Goal: Task Accomplishment & Management: Manage account settings

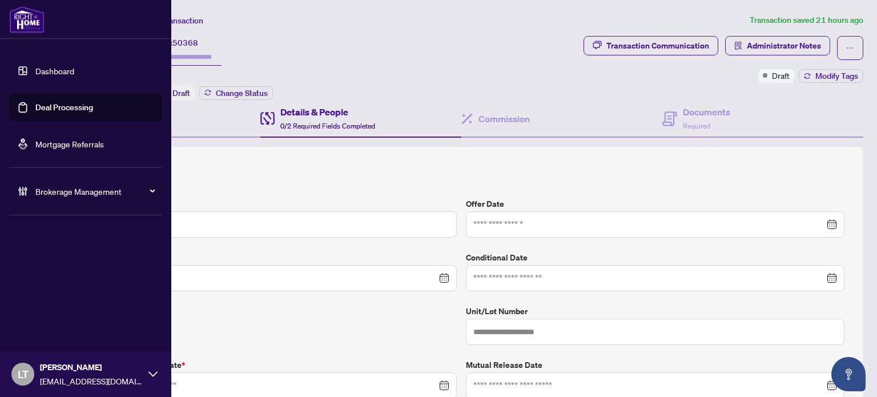
click at [41, 73] on link "Dashboard" at bounding box center [54, 71] width 39 height 10
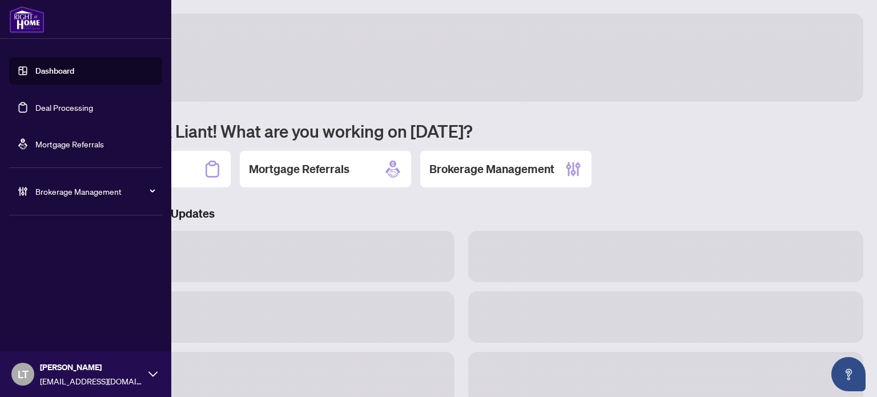
click at [41, 73] on link "Dashboard" at bounding box center [54, 71] width 39 height 10
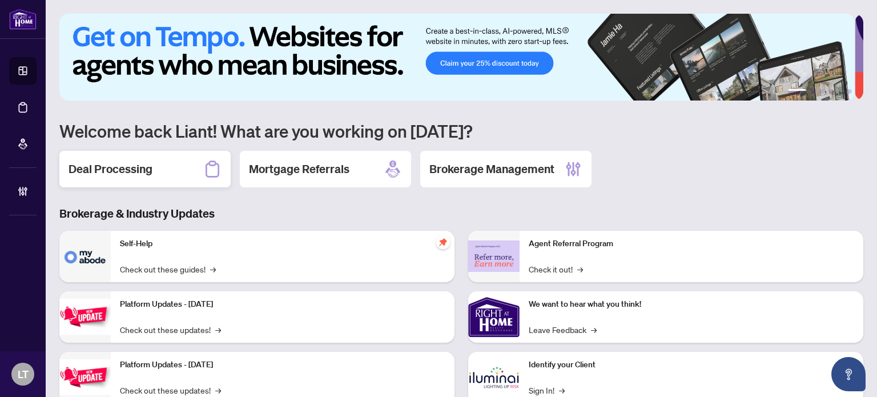
click at [162, 173] on div "Deal Processing" at bounding box center [144, 169] width 171 height 37
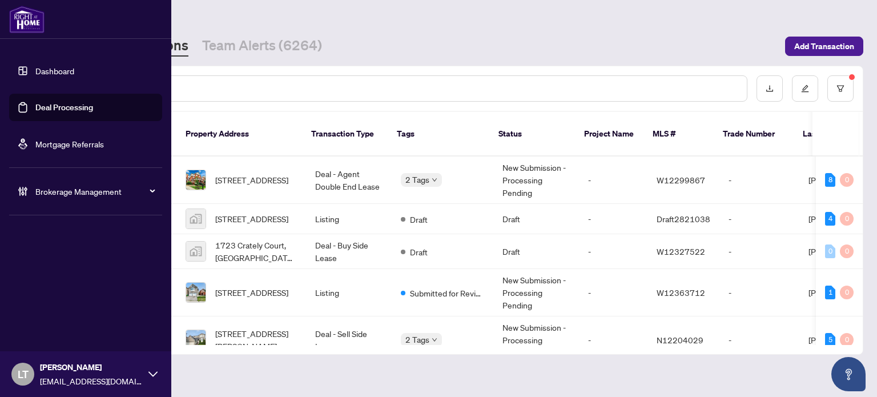
click at [34, 27] on img at bounding box center [26, 19] width 35 height 27
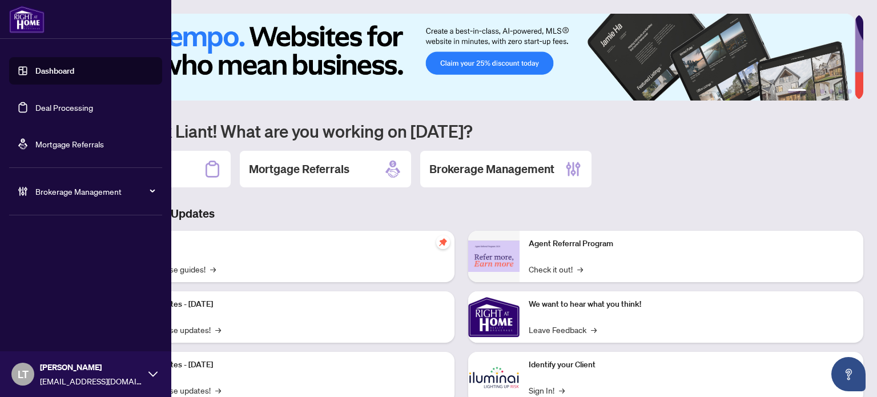
click at [150, 369] on div "LT [PERSON_NAME] [PERSON_NAME][EMAIL_ADDRESS][DOMAIN_NAME]" at bounding box center [85, 374] width 171 height 46
click at [103, 333] on button "Logout" at bounding box center [85, 329] width 153 height 19
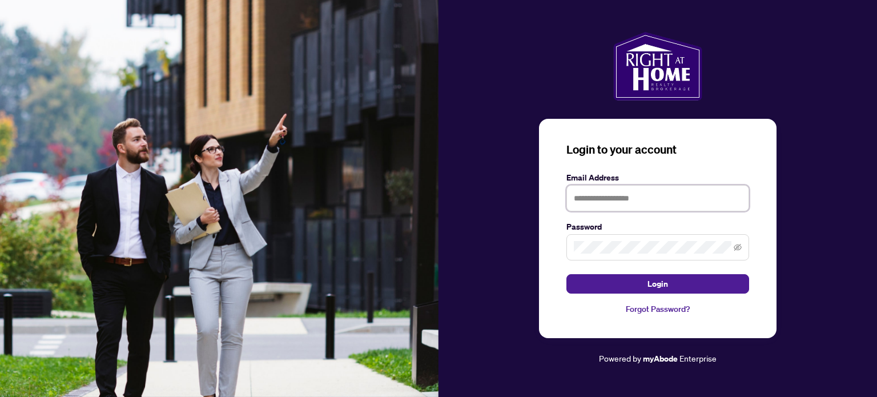
type input "**********"
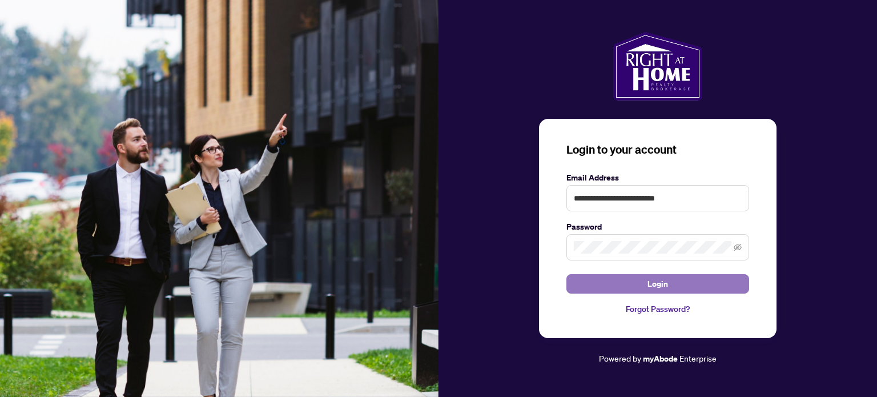
click at [692, 277] on button "Login" at bounding box center [657, 283] width 183 height 19
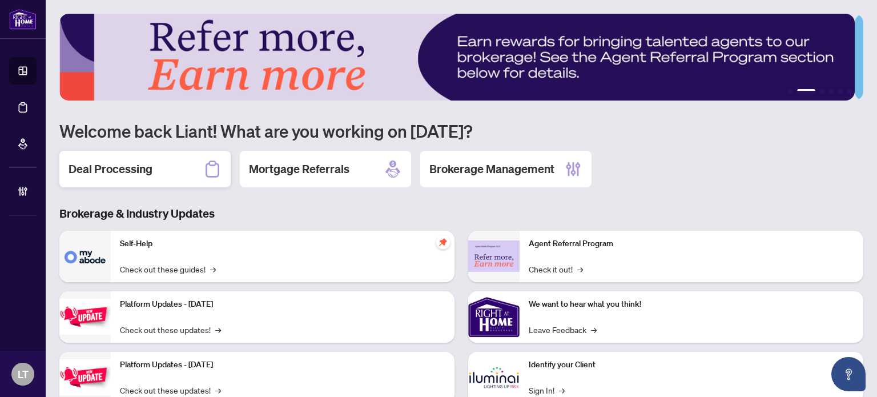
click at [147, 166] on h2 "Deal Processing" at bounding box center [110, 169] width 84 height 16
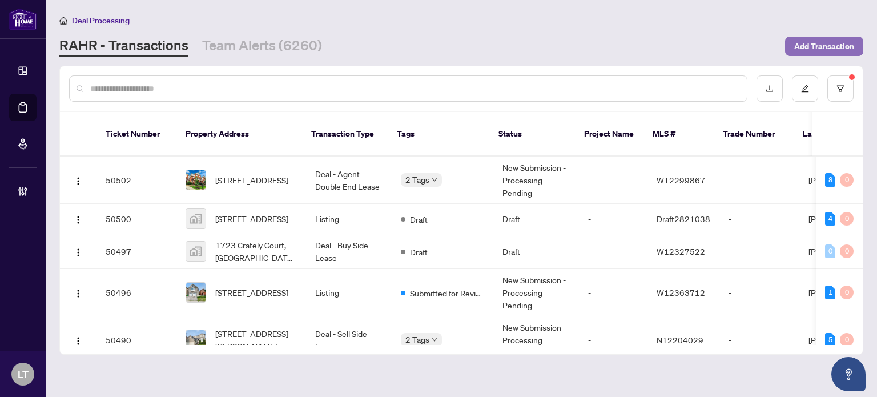
click at [817, 38] on span "Add Transaction" at bounding box center [824, 46] width 60 height 18
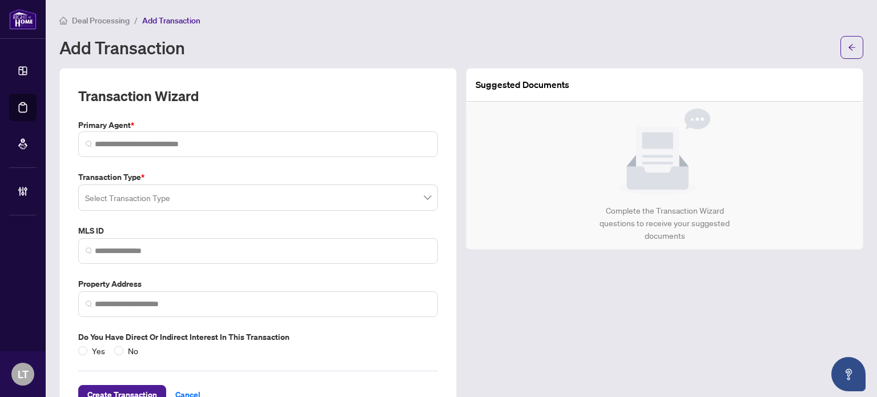
click at [137, 203] on input "search" at bounding box center [253, 199] width 336 height 25
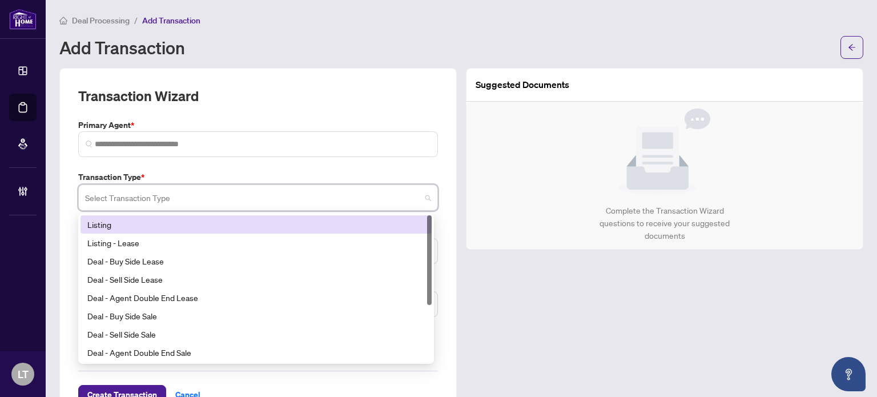
click at [142, 225] on div "Listing" at bounding box center [255, 224] width 337 height 13
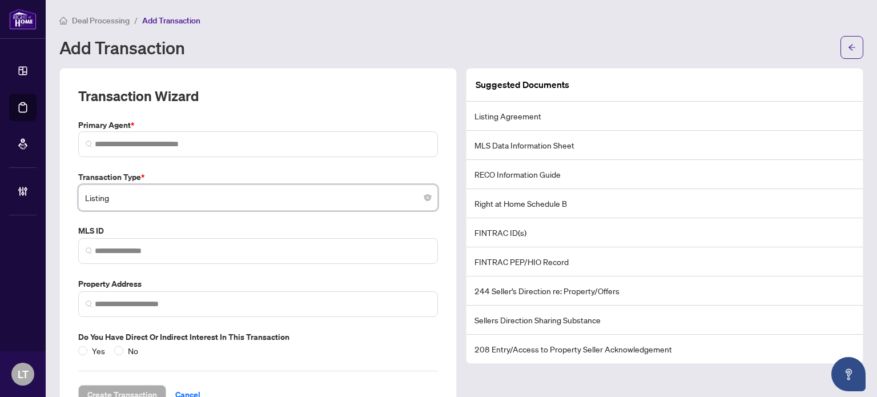
click at [562, 114] on li "Listing Agreement" at bounding box center [664, 116] width 396 height 29
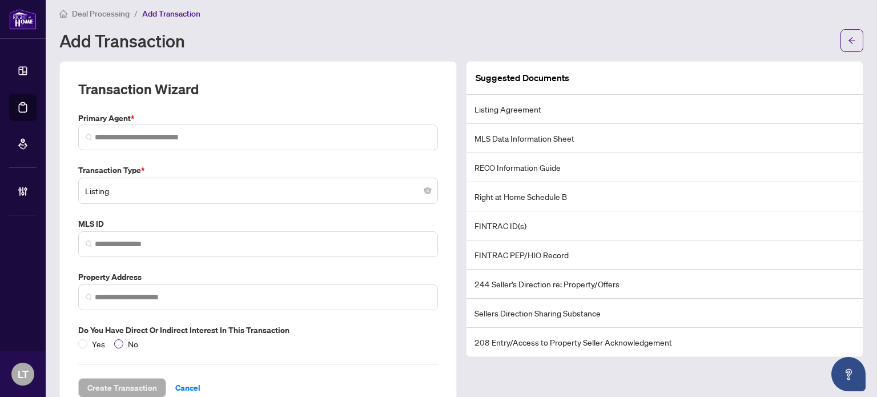
scroll to position [38, 0]
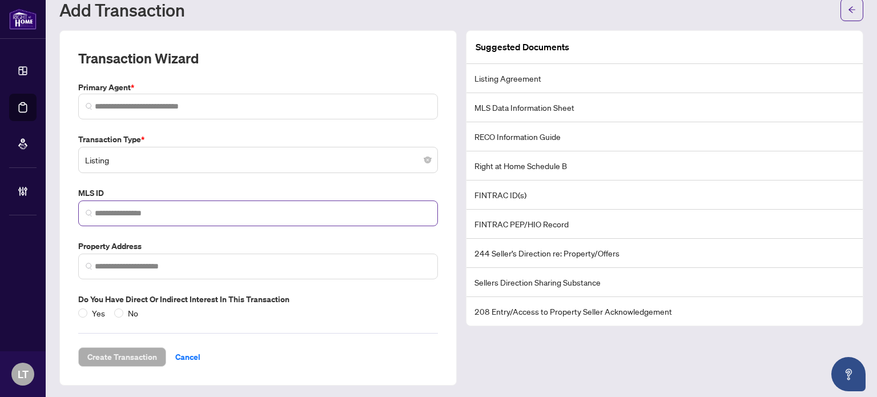
click at [149, 219] on span at bounding box center [258, 213] width 360 height 26
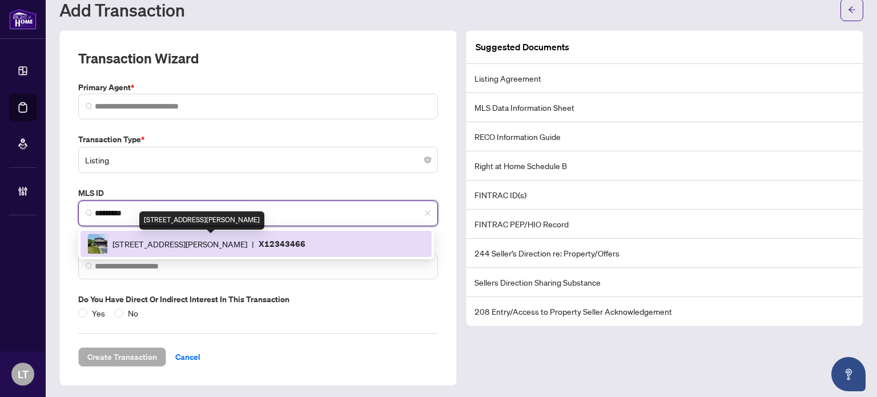
click at [152, 240] on span "[STREET_ADDRESS][PERSON_NAME]" at bounding box center [179, 243] width 135 height 13
type input "*********"
type input "**********"
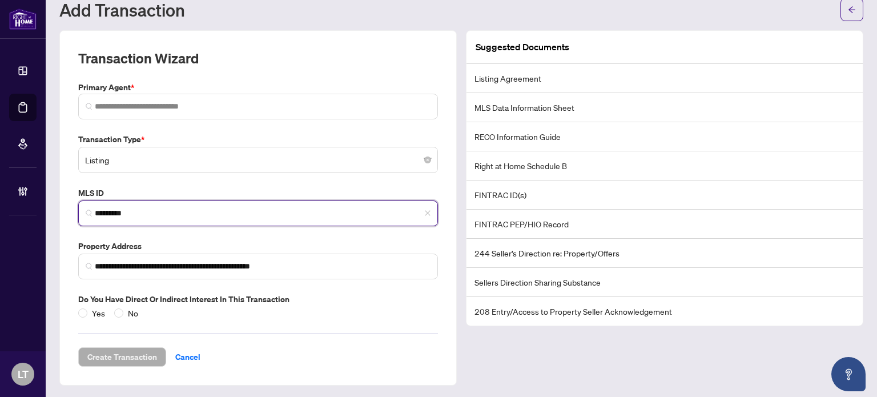
type input "*********"
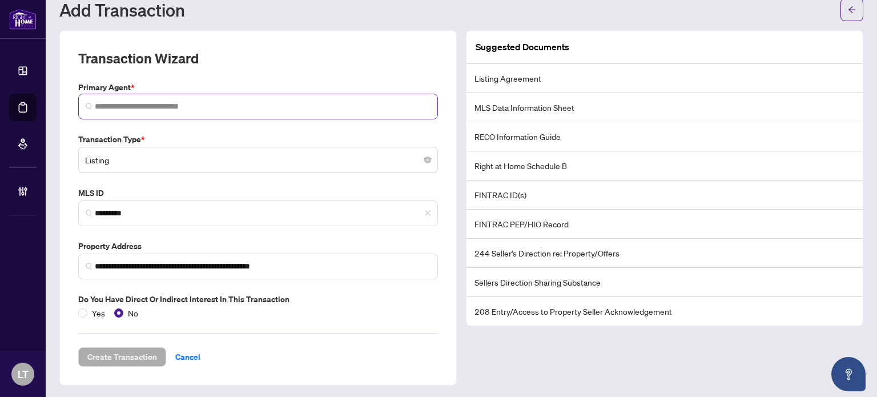
click at [149, 111] on span at bounding box center [258, 107] width 360 height 26
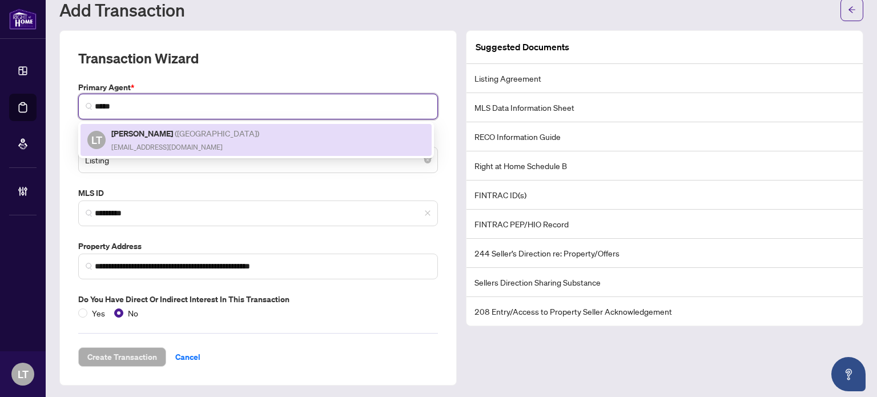
click at [151, 139] on div "[PERSON_NAME] ( [GEOGRAPHIC_DATA] ) [EMAIL_ADDRESS][DOMAIN_NAME]" at bounding box center [186, 140] width 150 height 26
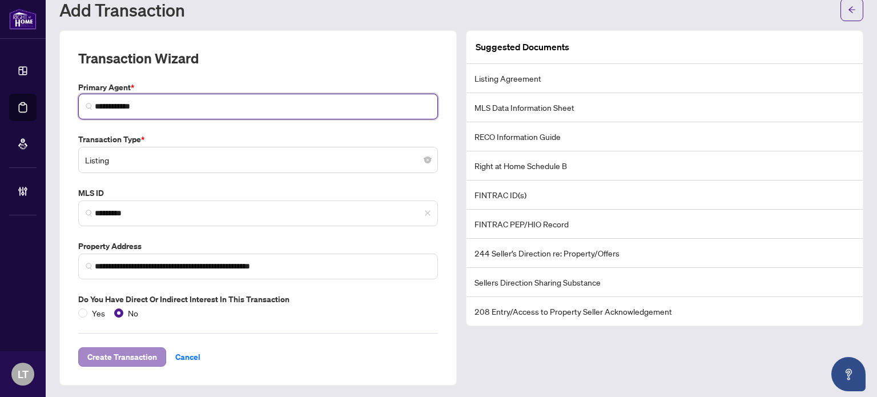
type input "**********"
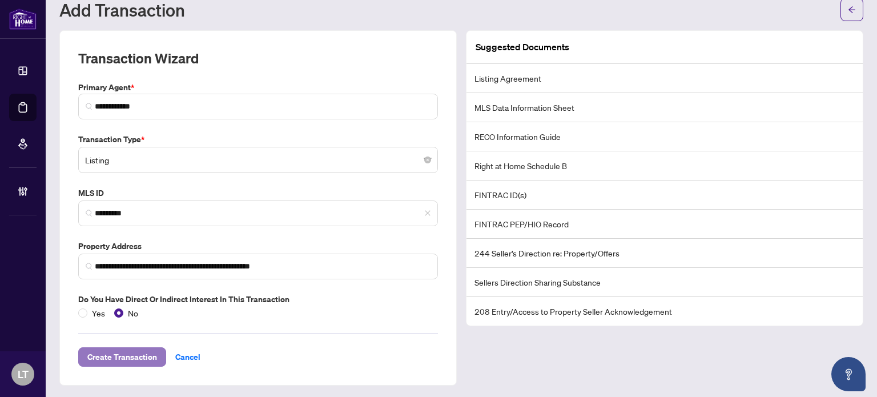
click at [121, 351] on span "Create Transaction" at bounding box center [122, 357] width 70 height 18
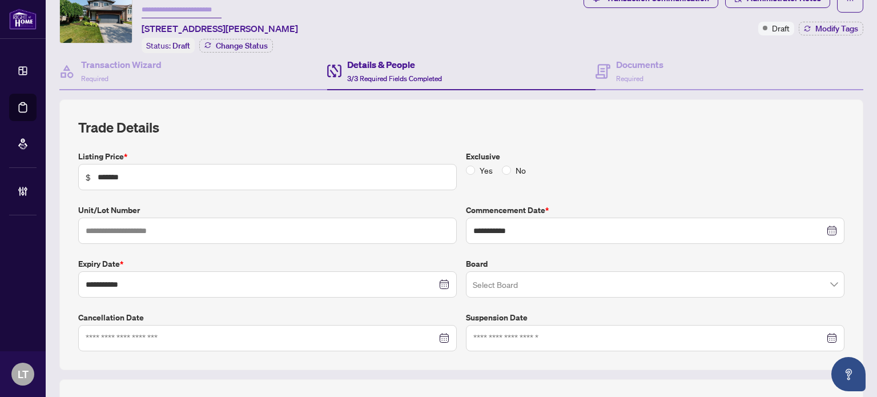
scroll to position [46, 0]
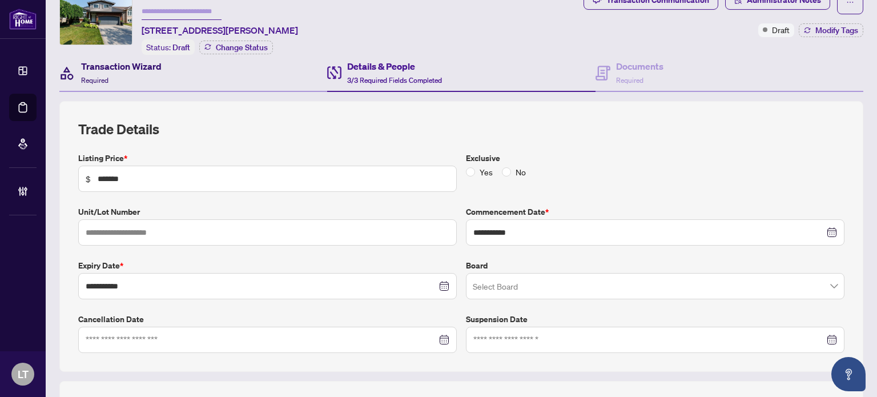
click at [102, 77] on span "Required" at bounding box center [94, 80] width 27 height 9
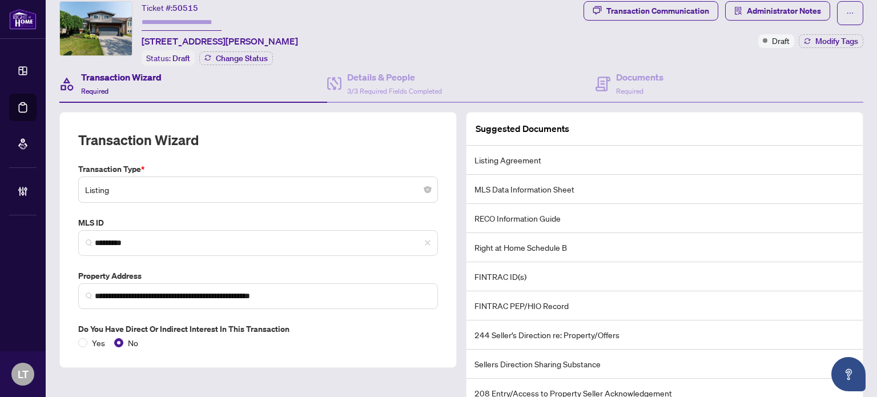
scroll to position [32, 0]
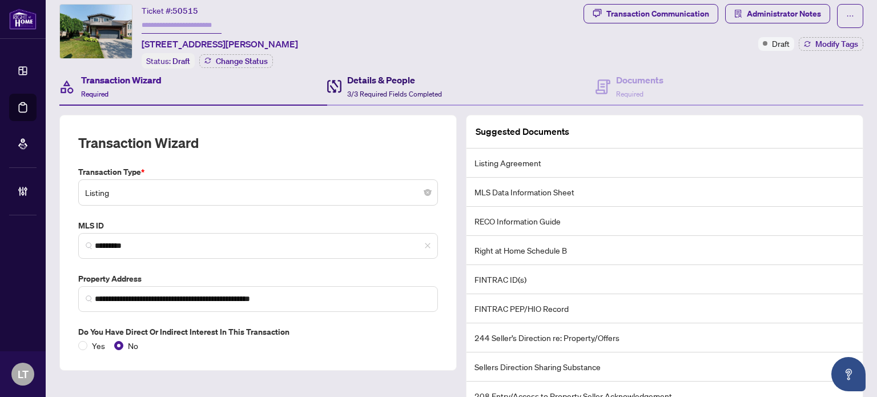
click at [377, 81] on h4 "Details & People" at bounding box center [394, 80] width 95 height 14
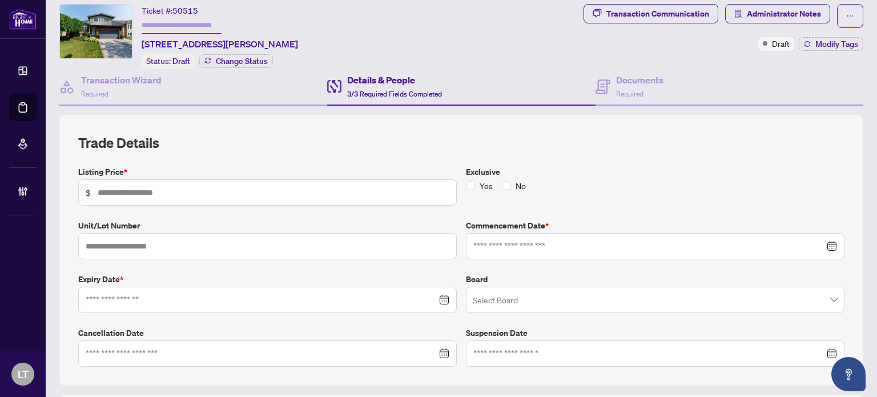
type input "*******"
type input "**********"
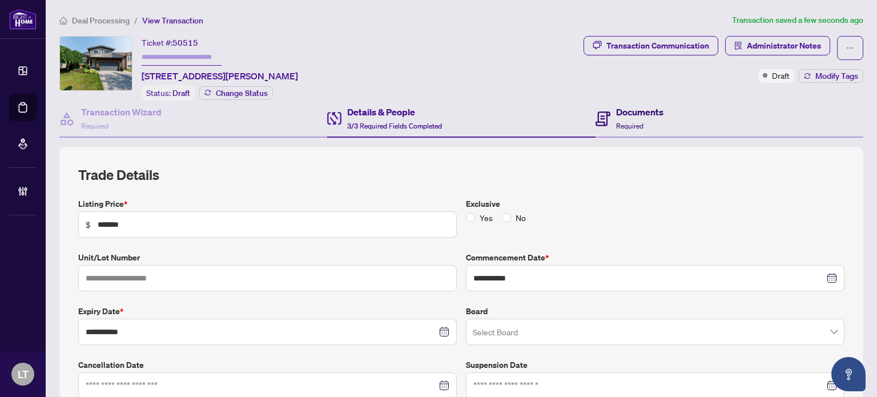
click at [630, 117] on div "Documents Required" at bounding box center [639, 118] width 47 height 27
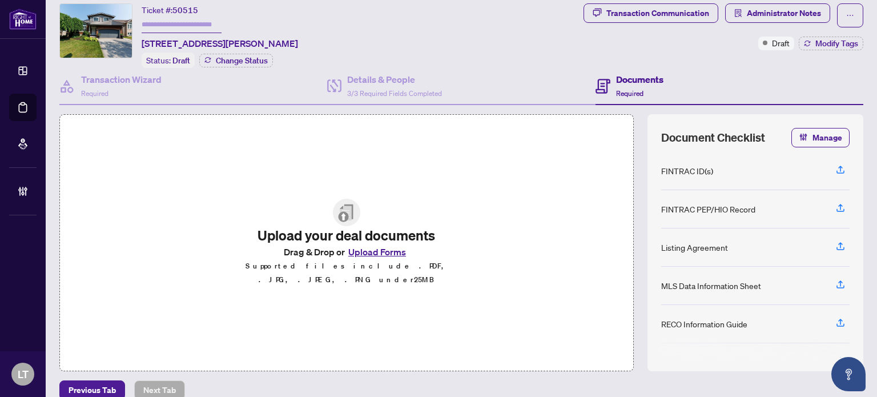
scroll to position [86, 0]
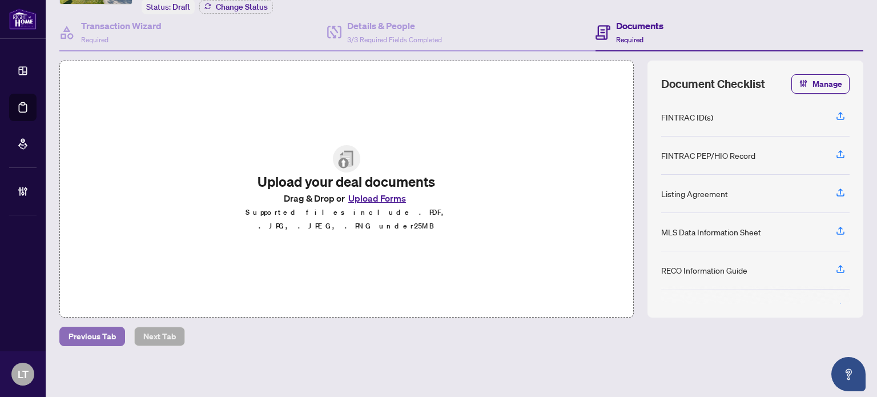
click at [80, 333] on span "Previous Tab" at bounding box center [91, 336] width 47 height 18
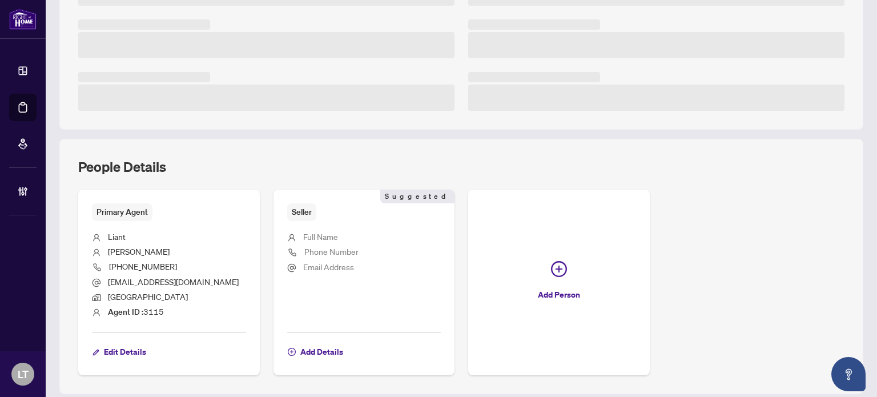
scroll to position [359, 0]
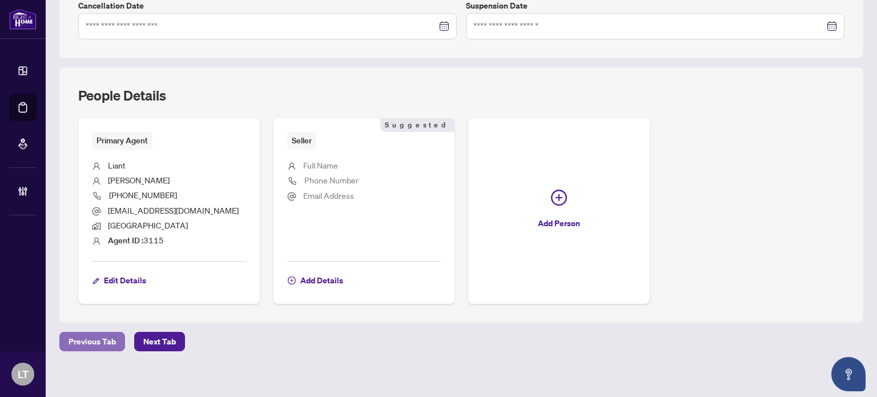
type input "**********"
click at [84, 344] on span "Previous Tab" at bounding box center [91, 341] width 47 height 18
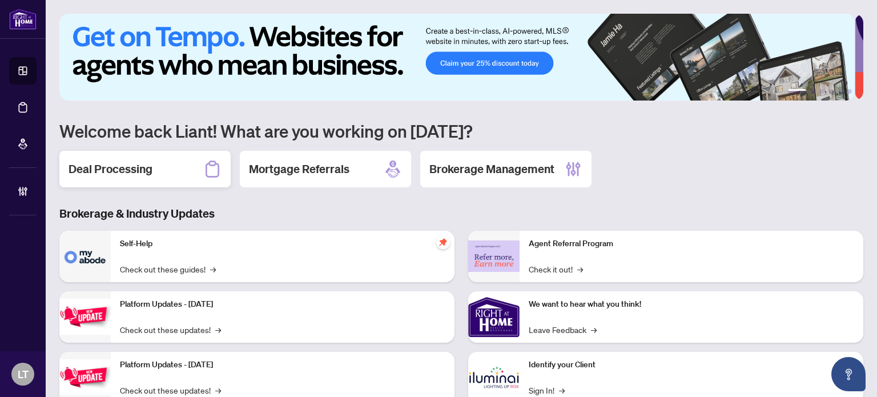
click at [154, 168] on div "Deal Processing" at bounding box center [144, 169] width 171 height 37
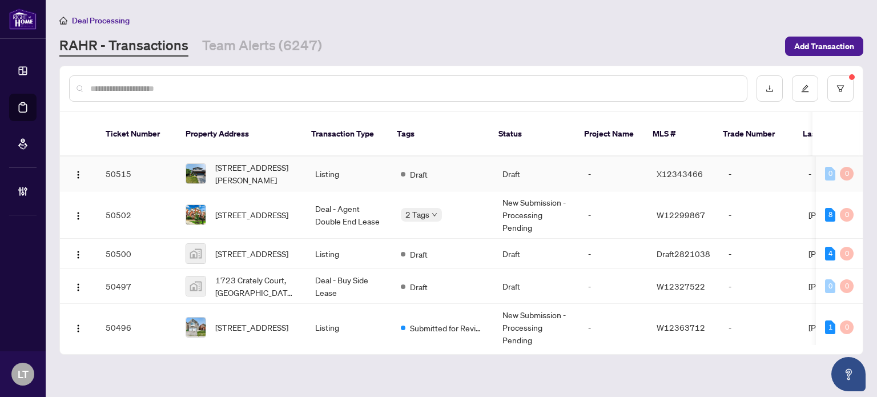
click at [153, 168] on td "50515" at bounding box center [136, 173] width 80 height 35
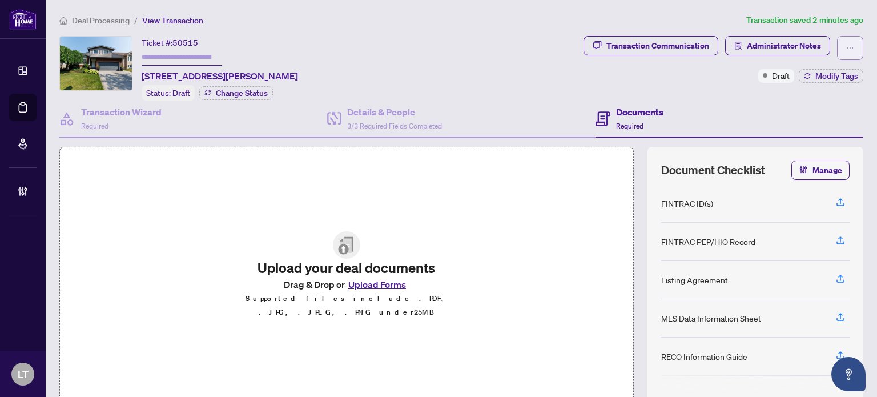
click at [846, 53] on span "button" at bounding box center [850, 48] width 8 height 18
click at [716, 116] on div "Documents Required" at bounding box center [729, 118] width 268 height 37
click at [820, 74] on span "Modify Tags" at bounding box center [836, 76] width 43 height 8
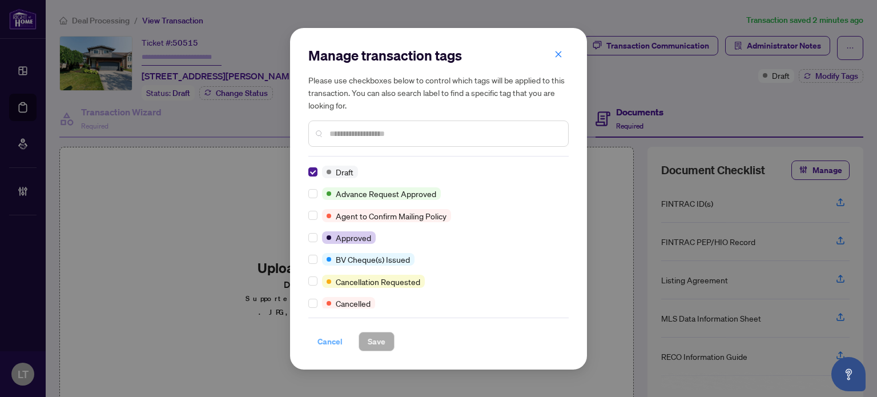
click at [333, 337] on span "Cancel" at bounding box center [329, 341] width 25 height 18
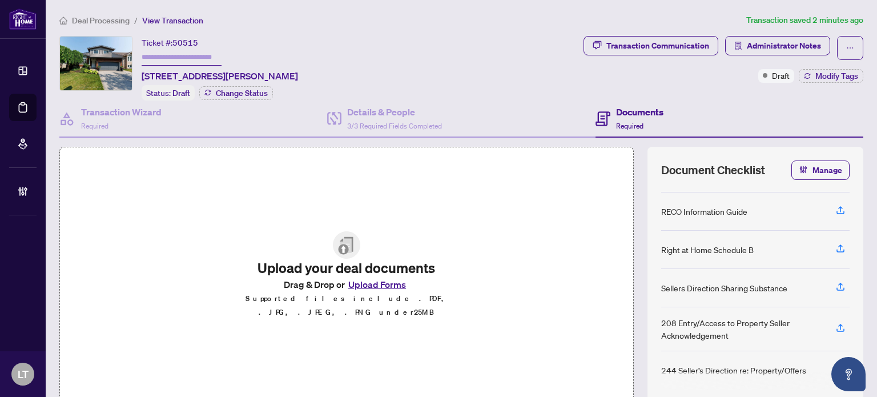
scroll to position [86, 0]
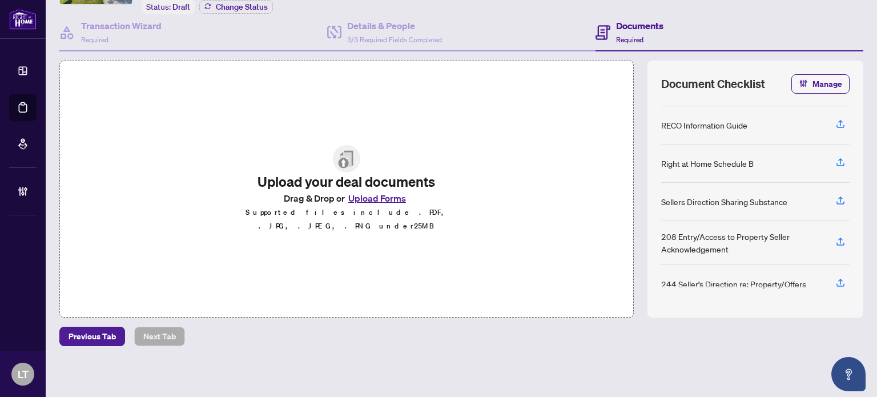
click at [709, 157] on div "Right at Home Schedule B" at bounding box center [707, 163] width 92 height 13
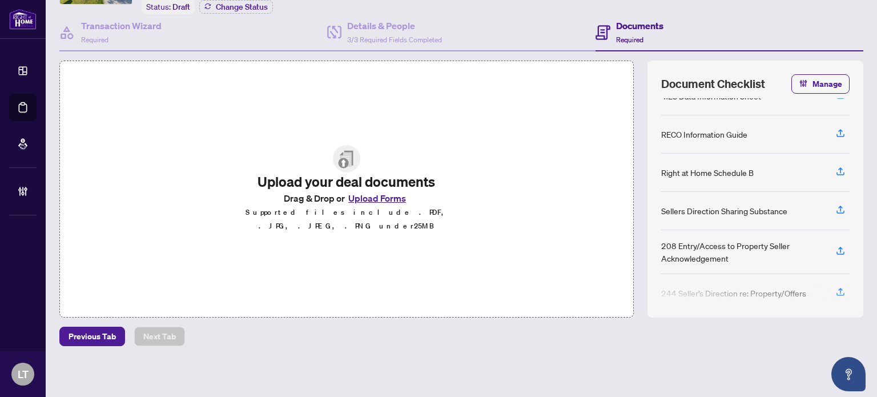
scroll to position [0, 0]
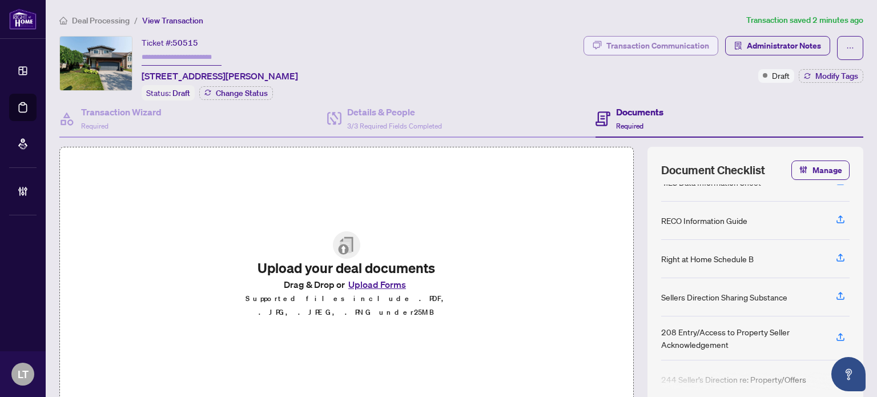
click at [663, 49] on div "Transaction Communication" at bounding box center [657, 46] width 103 height 18
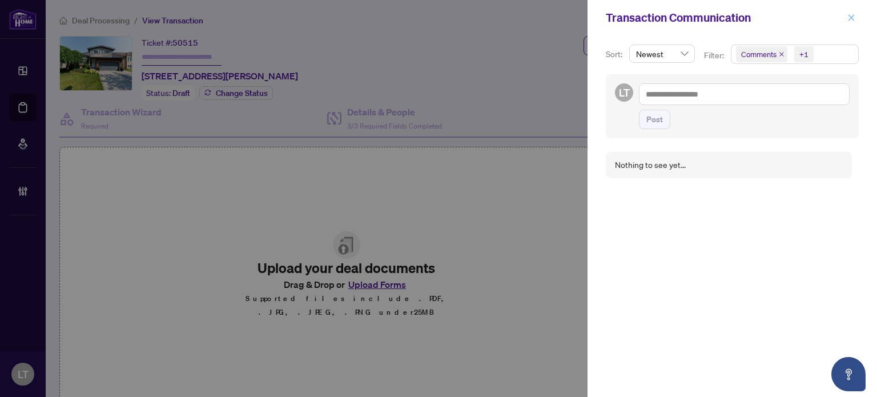
click at [852, 18] on icon "close" at bounding box center [851, 17] width 6 height 6
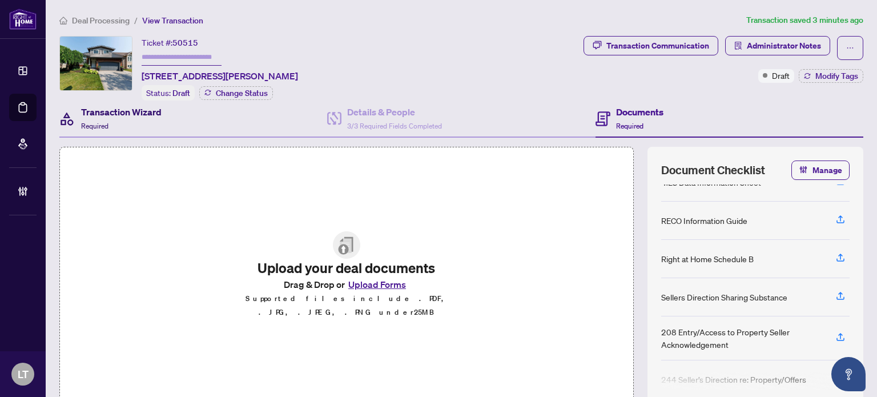
click at [131, 118] on div "Transaction Wizard Required" at bounding box center [121, 118] width 80 height 27
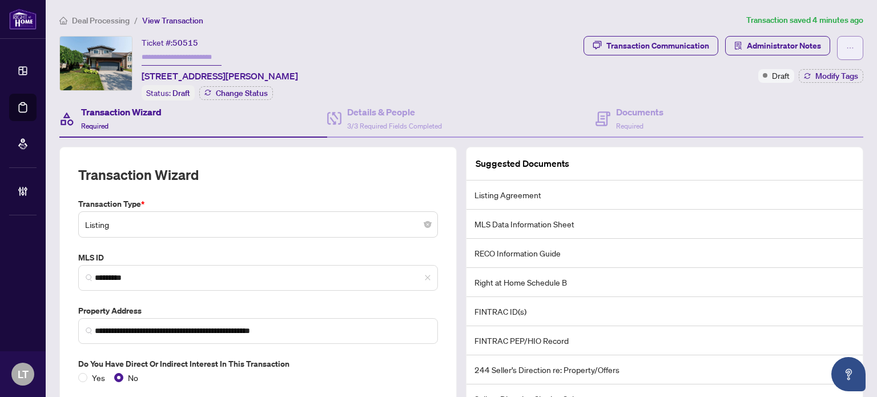
click at [846, 46] on icon "ellipsis" at bounding box center [850, 48] width 8 height 8
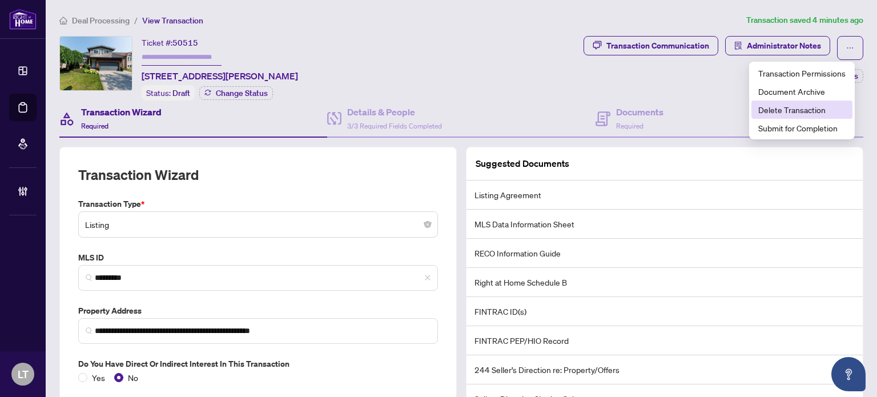
click at [775, 111] on span "Delete Transaction" at bounding box center [801, 109] width 87 height 13
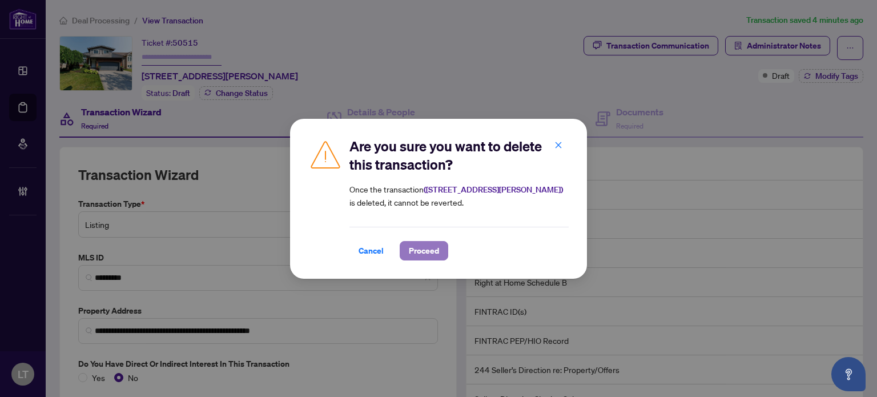
click at [418, 247] on span "Proceed" at bounding box center [424, 250] width 30 height 18
